Goal: Go to known website: Go to known website

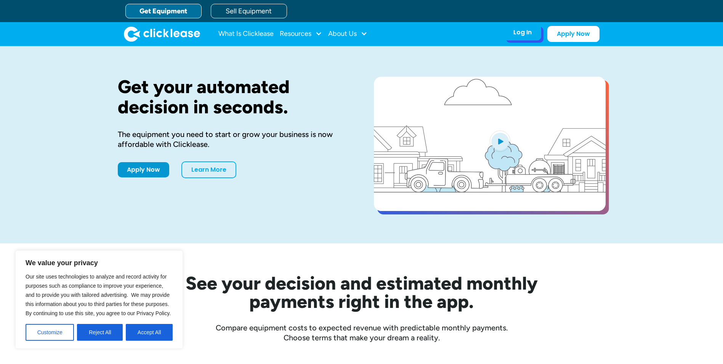
click at [537, 37] on div "Log In Account login I use Clicklease to get my equipment Partner Portal I offe…" at bounding box center [522, 32] width 37 height 16
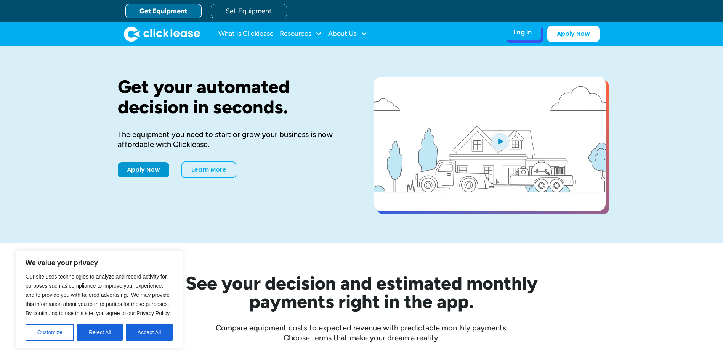
click at [523, 35] on div "Log In" at bounding box center [522, 33] width 18 height 8
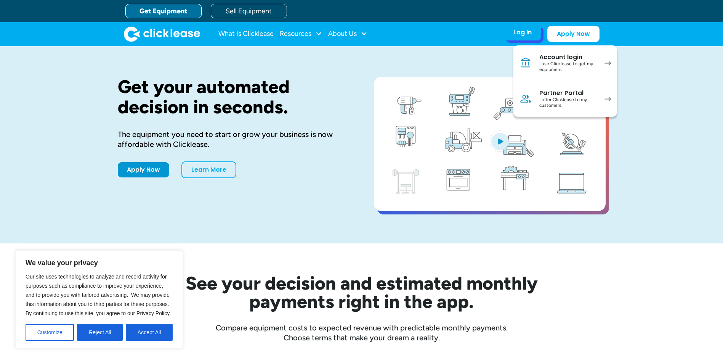
click at [526, 97] on img at bounding box center [525, 99] width 12 height 12
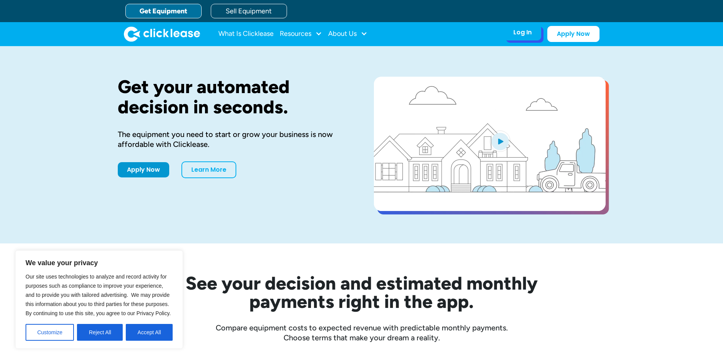
click at [519, 32] on div "Log In" at bounding box center [522, 33] width 18 height 8
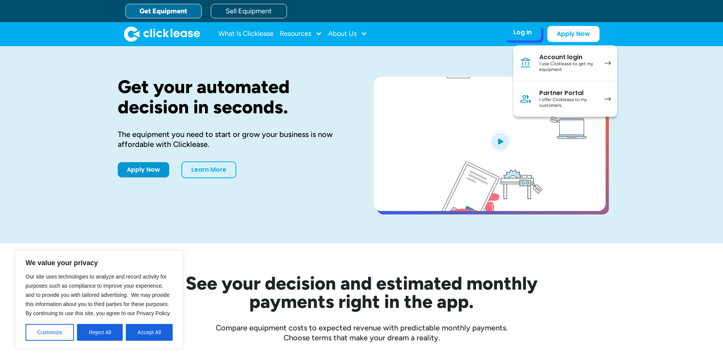
click at [537, 89] on link "Partner Portal I offer Clicklease to my customers." at bounding box center [565, 98] width 104 height 35
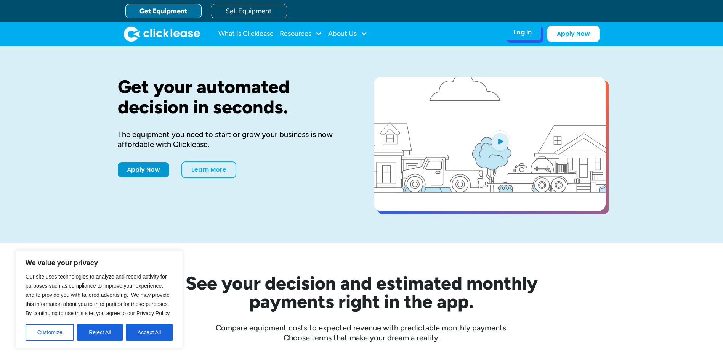
click at [529, 37] on div "Log In Account login I use Clicklease to get my equipment Partner Portal I offe…" at bounding box center [522, 32] width 37 height 16
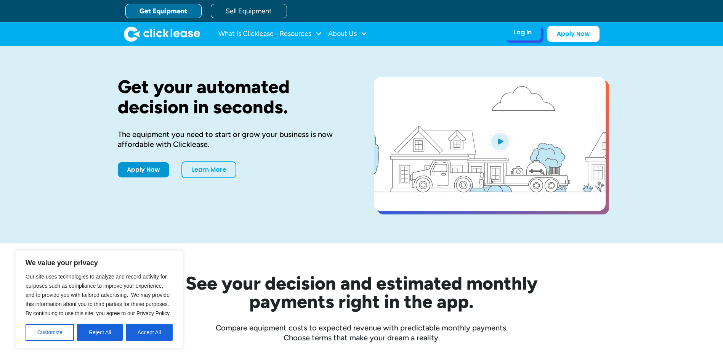
click at [536, 37] on div "Log In Account login I use Clicklease to get my equipment Partner Portal I offe…" at bounding box center [522, 32] width 37 height 16
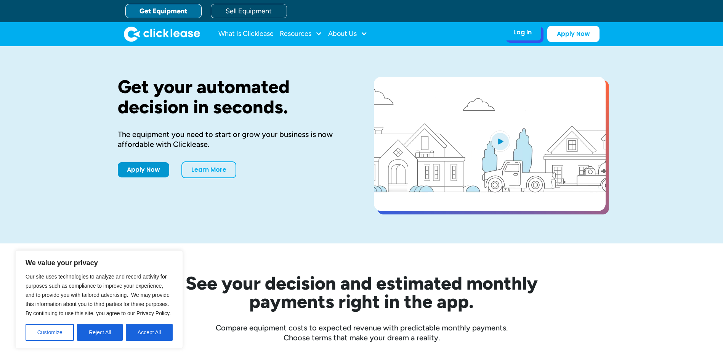
click at [526, 34] on div "Log In" at bounding box center [522, 33] width 18 height 8
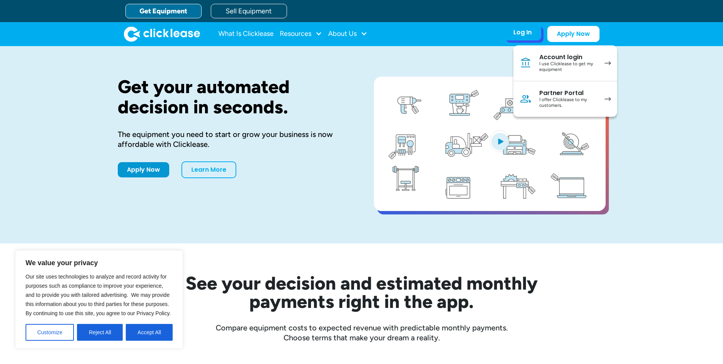
click at [553, 98] on div "I offer Clicklease to my customers." at bounding box center [568, 103] width 58 height 12
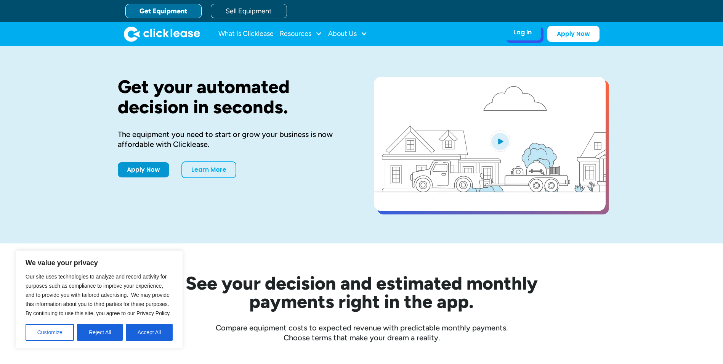
click at [523, 35] on div "Log In" at bounding box center [522, 33] width 18 height 8
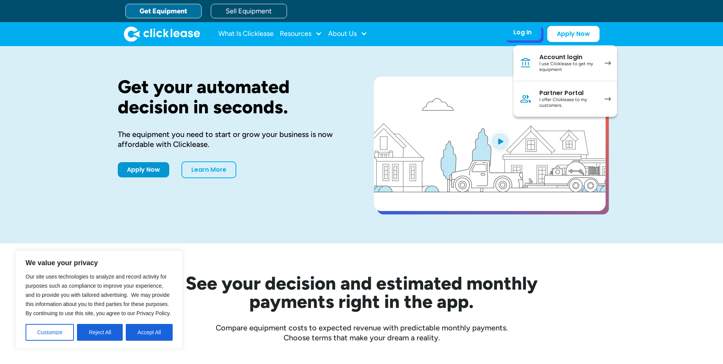
click at [549, 104] on div "I offer Clicklease to my customers." at bounding box center [568, 103] width 58 height 12
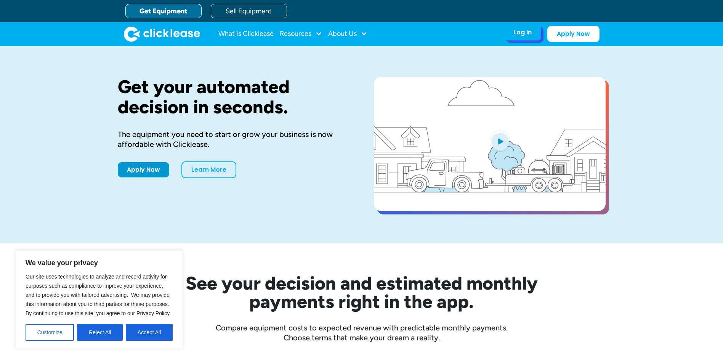
click at [535, 31] on div "Log In Account login I use Clicklease to get my equipment Partner Portal I offe…" at bounding box center [522, 32] width 37 height 16
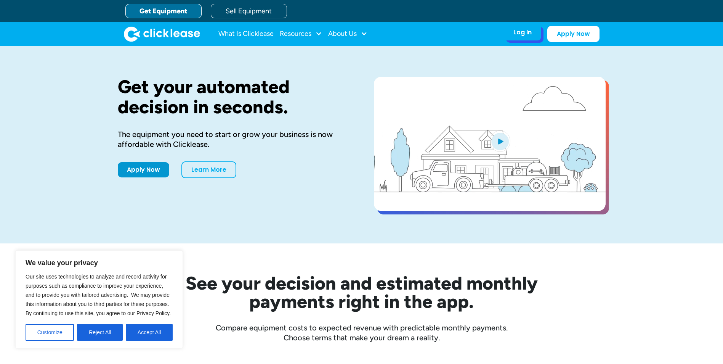
click at [534, 38] on div "Log In Account login I use Clicklease to get my equipment Partner Portal I offe…" at bounding box center [522, 32] width 37 height 16
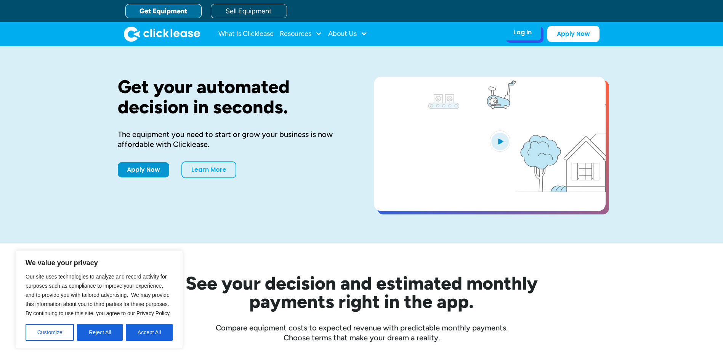
click at [519, 35] on div "Log In" at bounding box center [522, 33] width 18 height 8
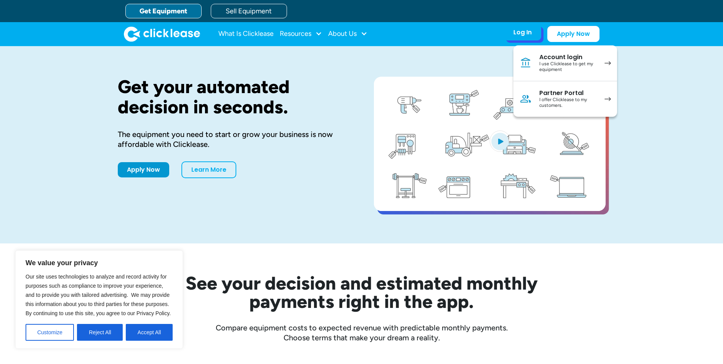
click at [539, 101] on link "Partner Portal I offer Clicklease to my customers." at bounding box center [565, 98] width 104 height 35
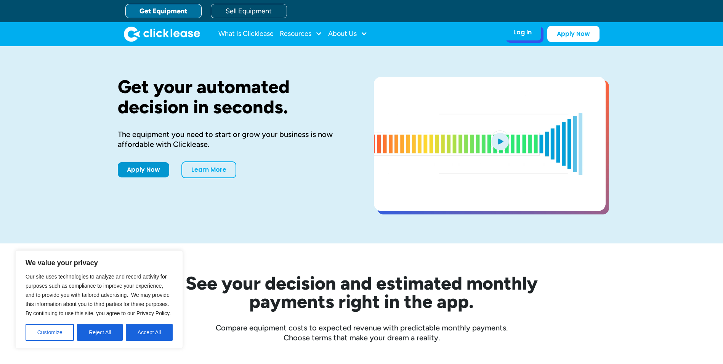
click at [527, 31] on div "Log In" at bounding box center [522, 33] width 18 height 8
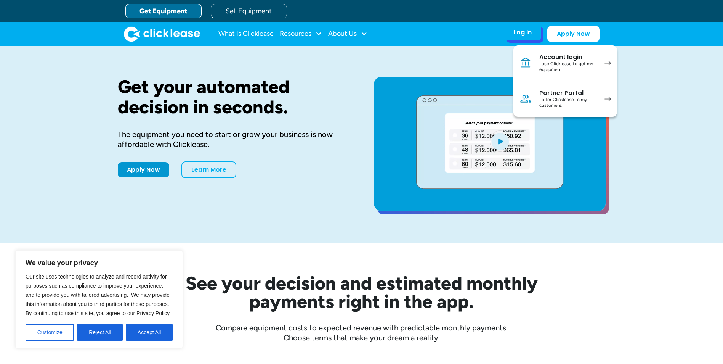
click at [555, 93] on div "Partner Portal" at bounding box center [568, 93] width 58 height 8
